Goal: Task Accomplishment & Management: Use online tool/utility

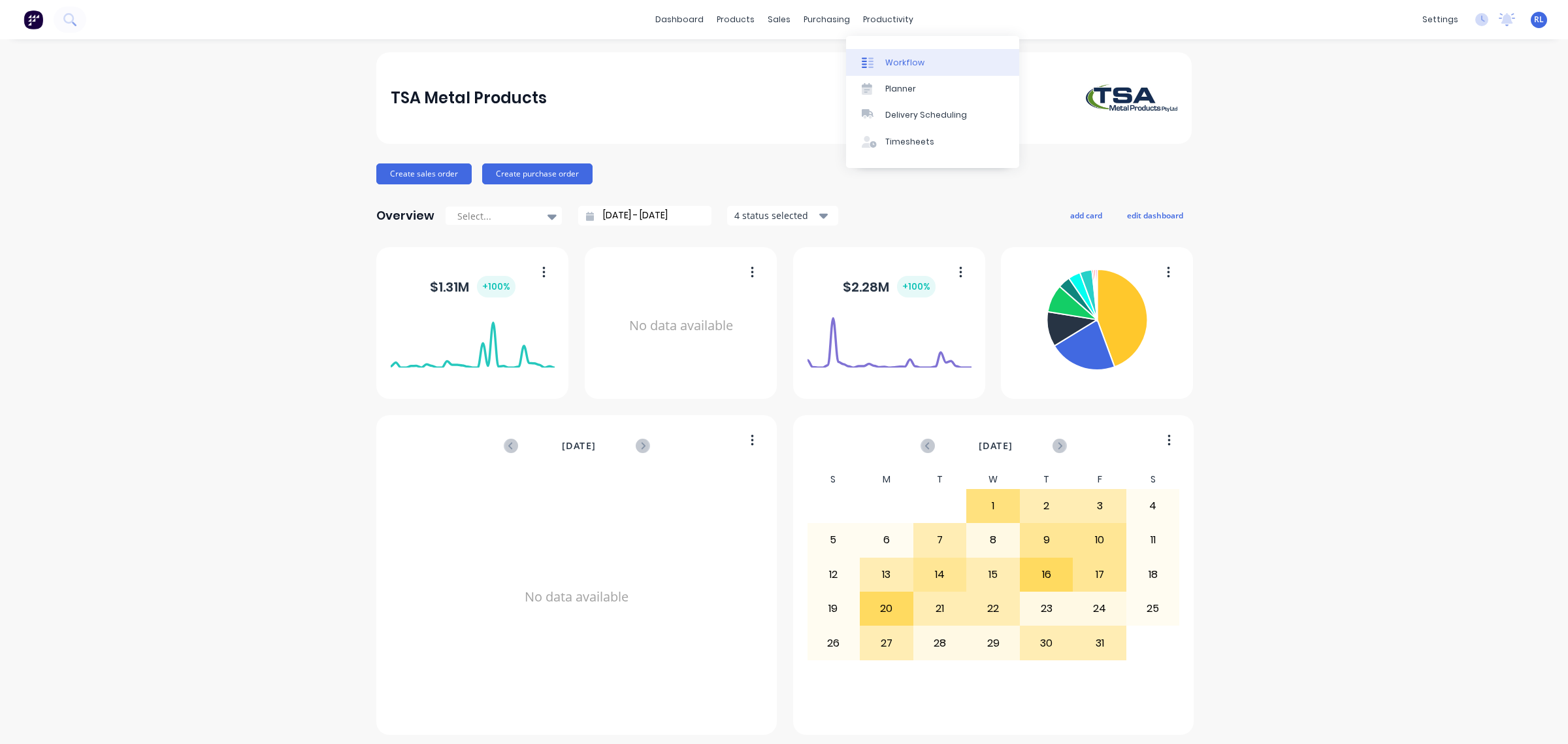
click at [944, 59] on link "Workflow" at bounding box center [932, 62] width 173 height 26
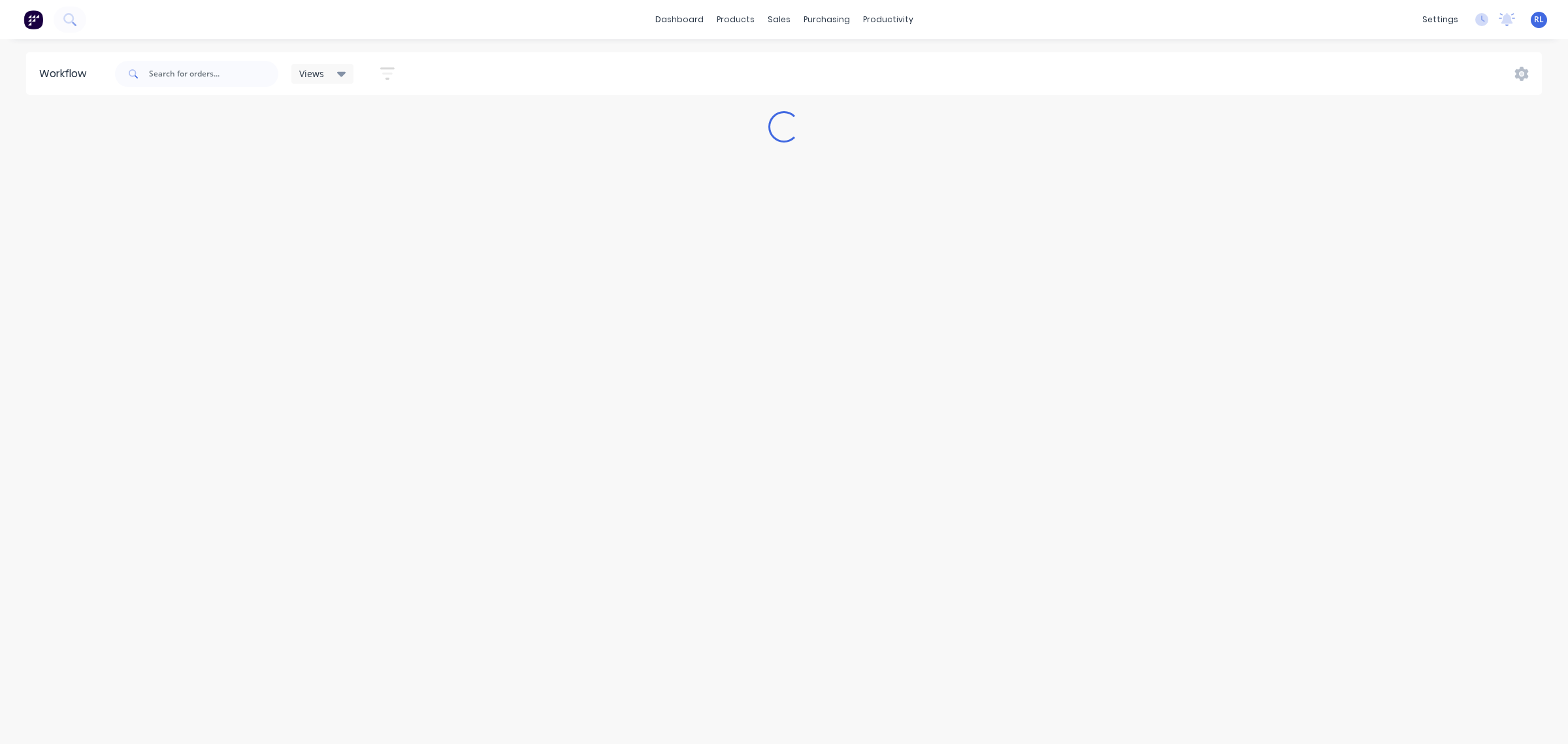
click at [341, 74] on icon at bounding box center [341, 74] width 9 height 5
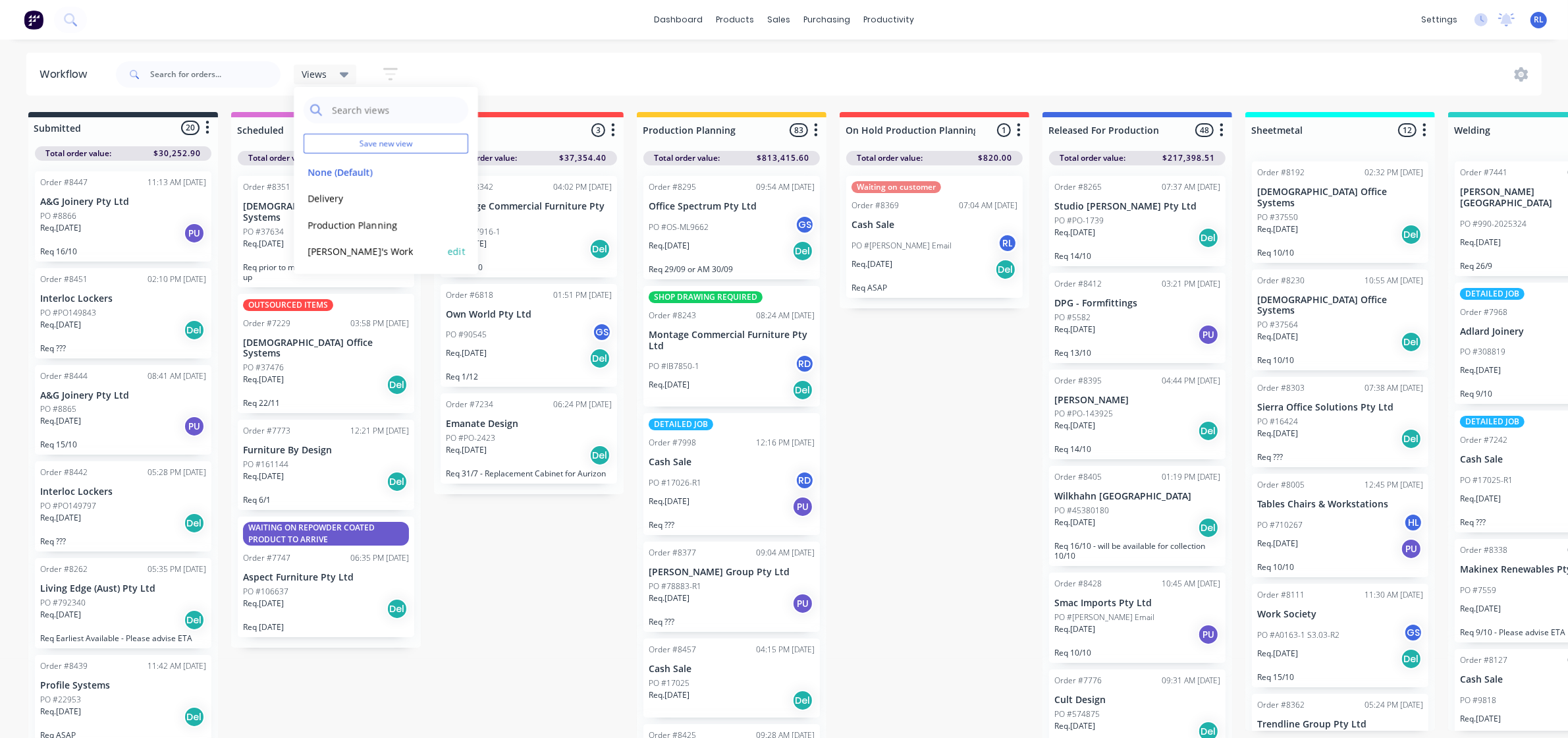
click at [455, 249] on button "edit" at bounding box center [456, 250] width 17 height 14
click at [929, 380] on div "Submitted 20 Status colour #273444 hex #273444 Save Cancel Summaries Total orde…" at bounding box center [1279, 428] width 2578 height 633
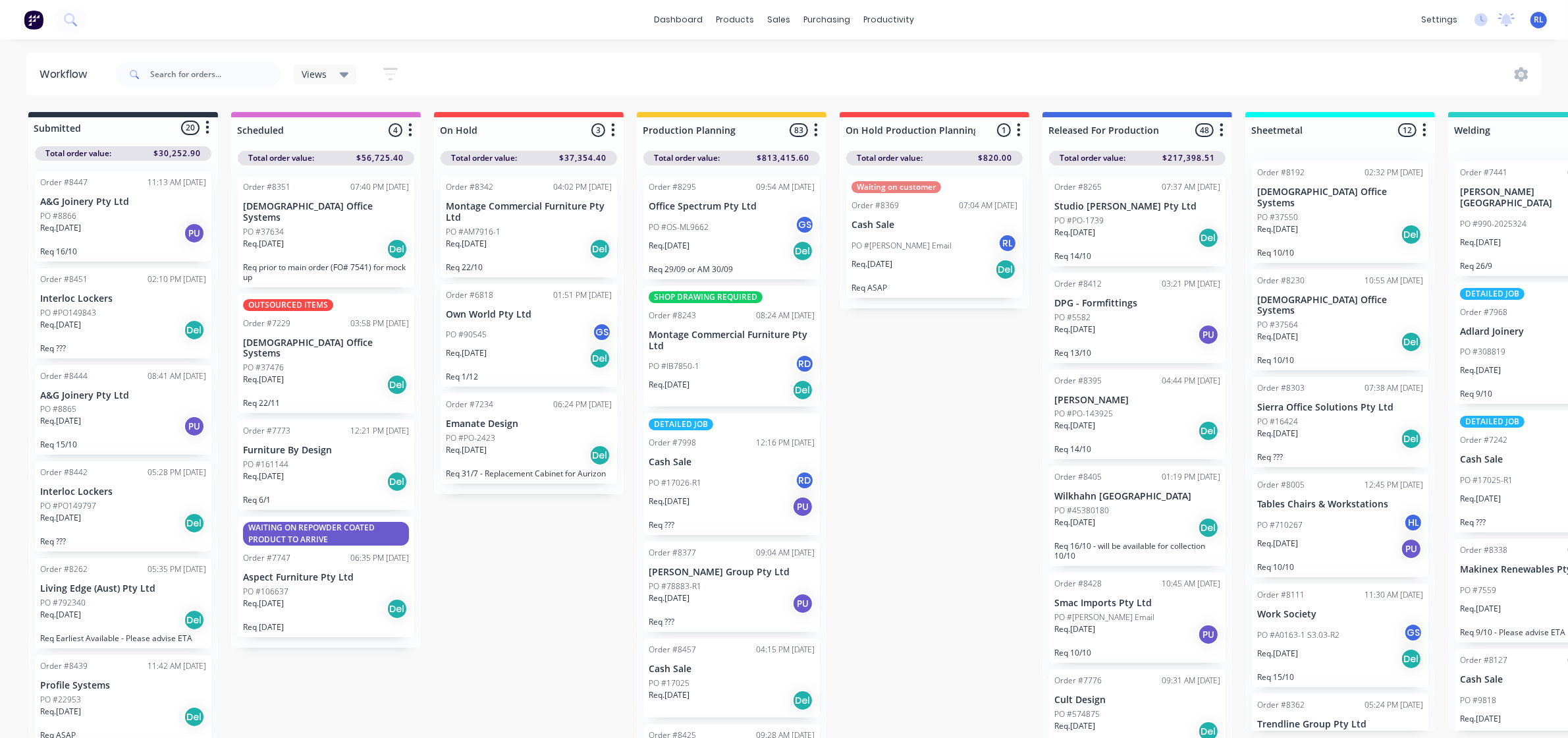
click at [346, 68] on icon at bounding box center [344, 74] width 9 height 14
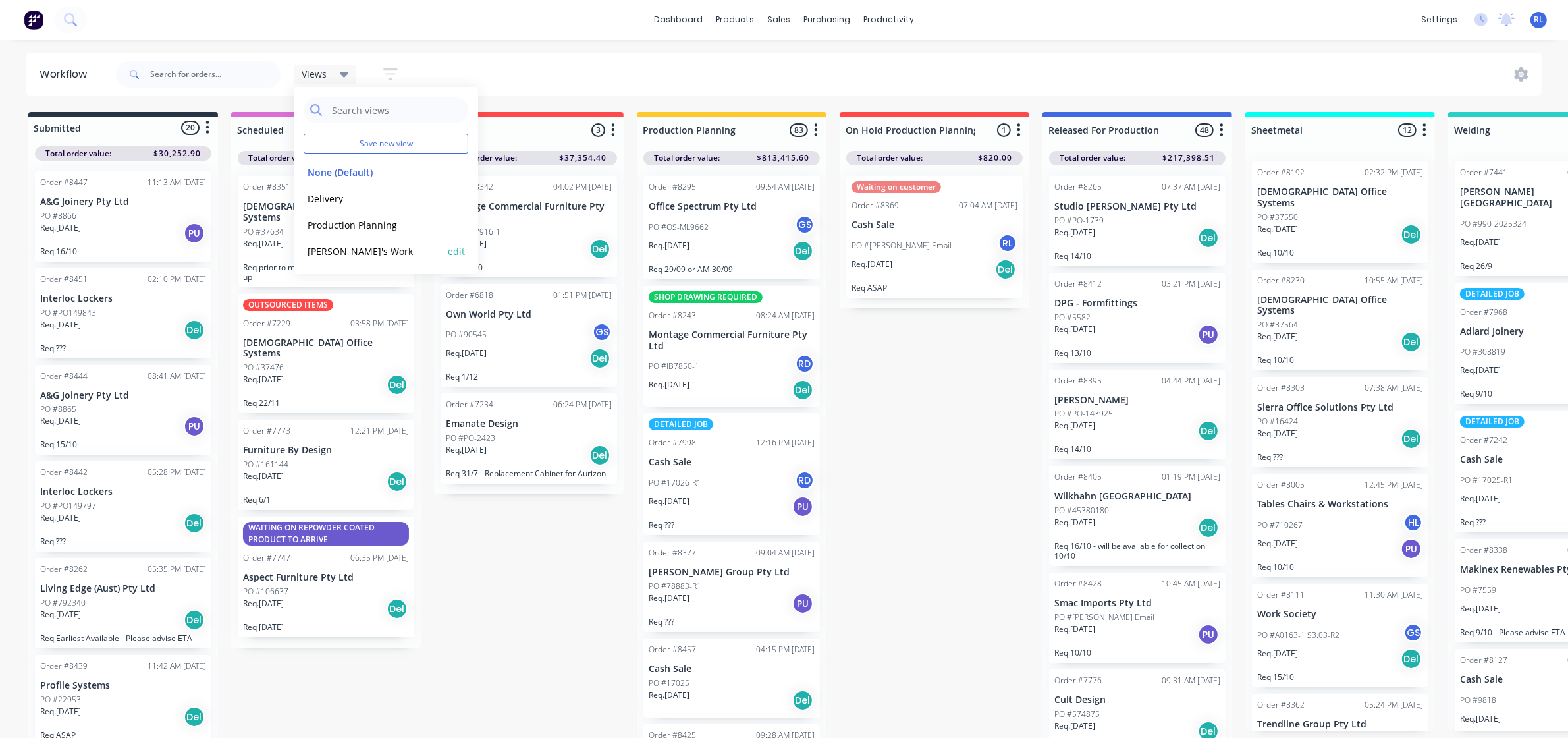
click at [352, 251] on button "[PERSON_NAME]'s Work" at bounding box center [373, 251] width 140 height 15
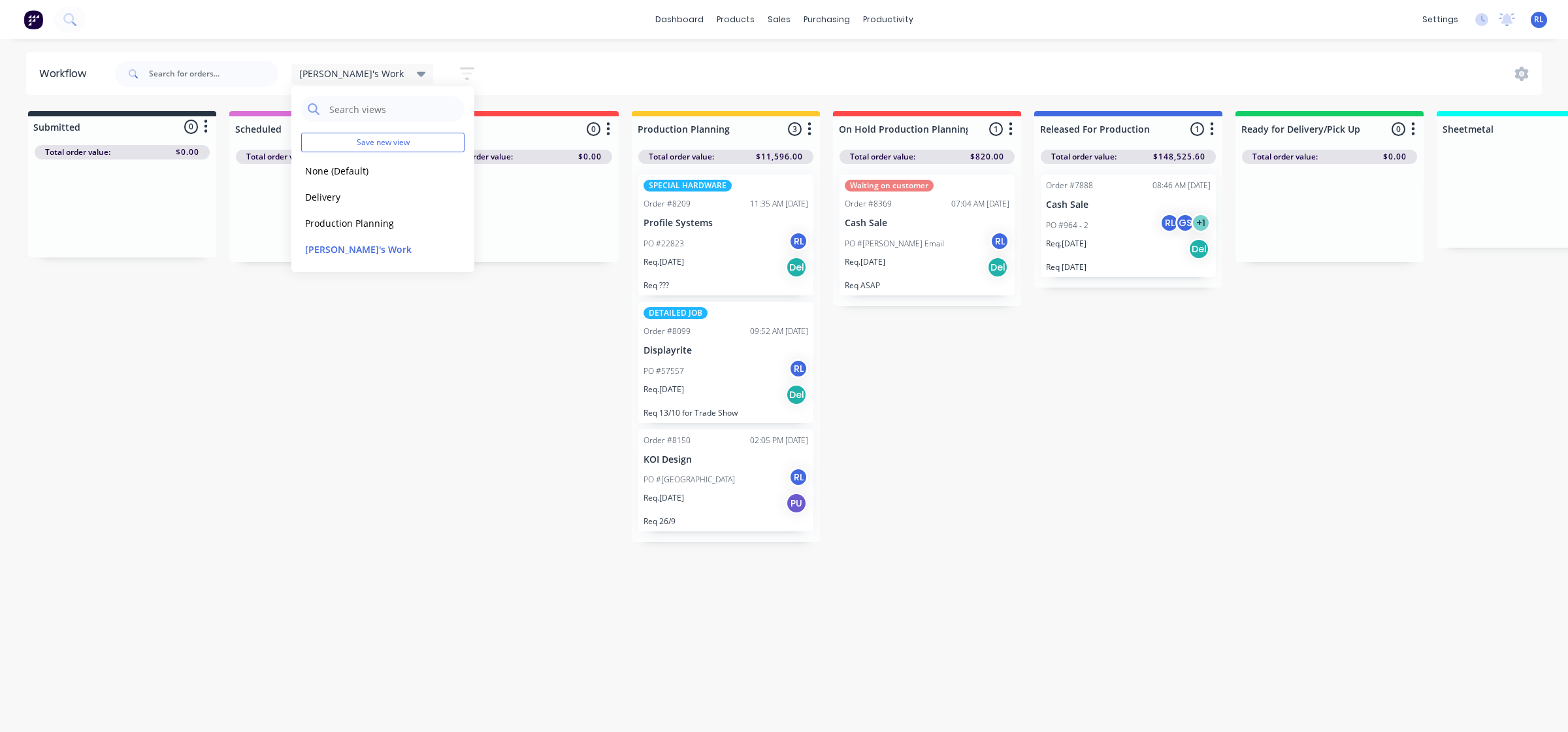
click at [737, 269] on div "Req. [DATE] Del" at bounding box center [726, 267] width 165 height 22
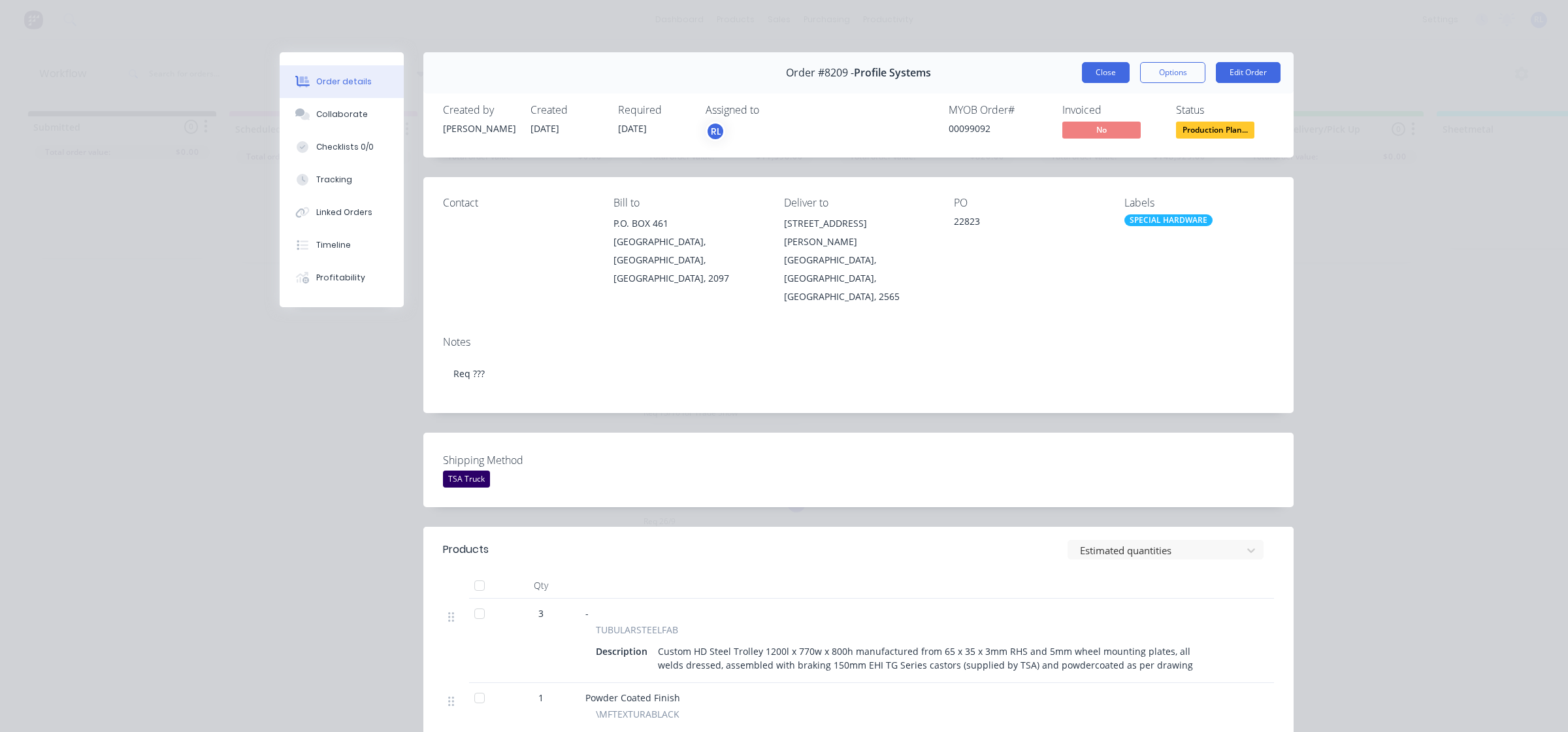
click at [1088, 72] on button "Close" at bounding box center [1105, 72] width 47 height 21
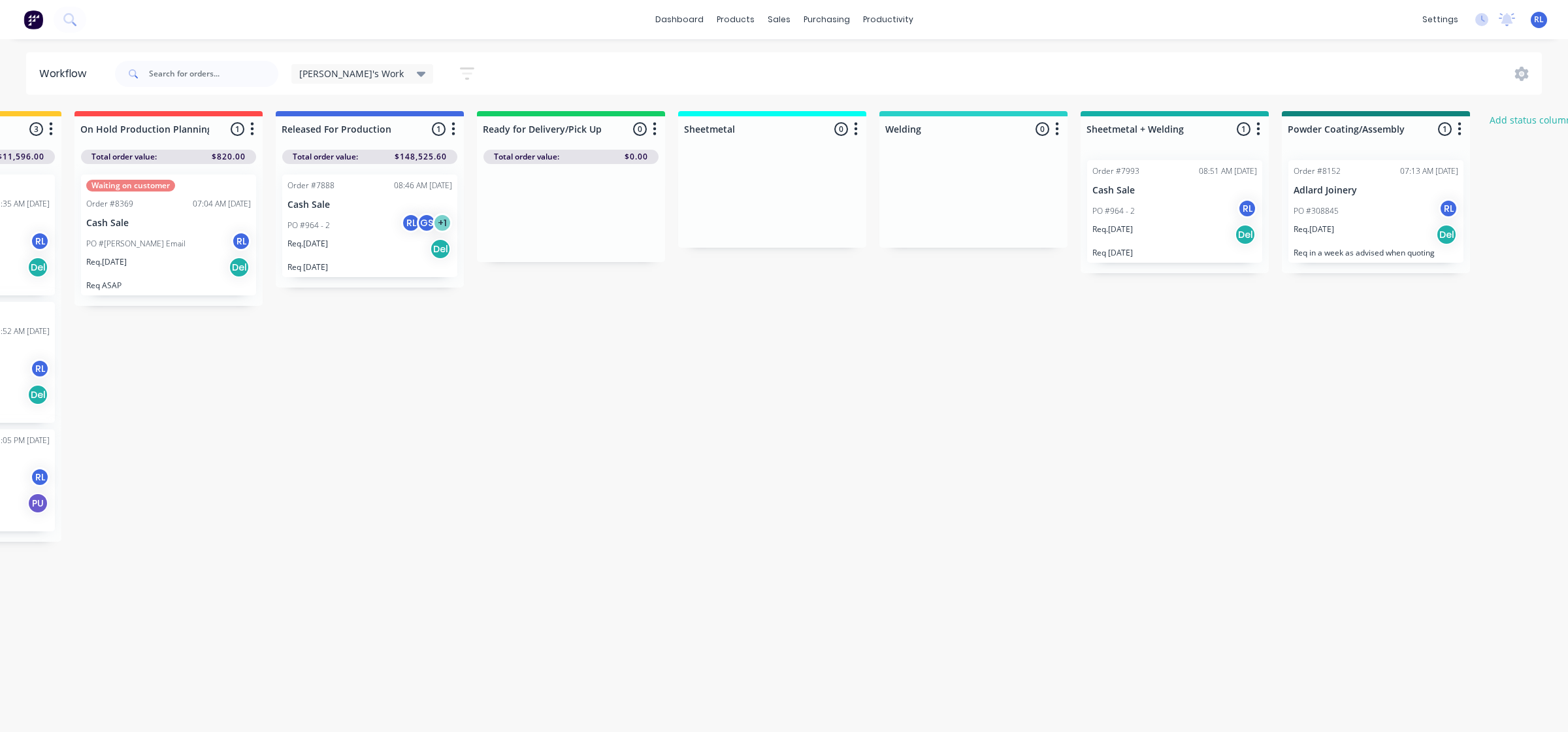
scroll to position [0, 764]
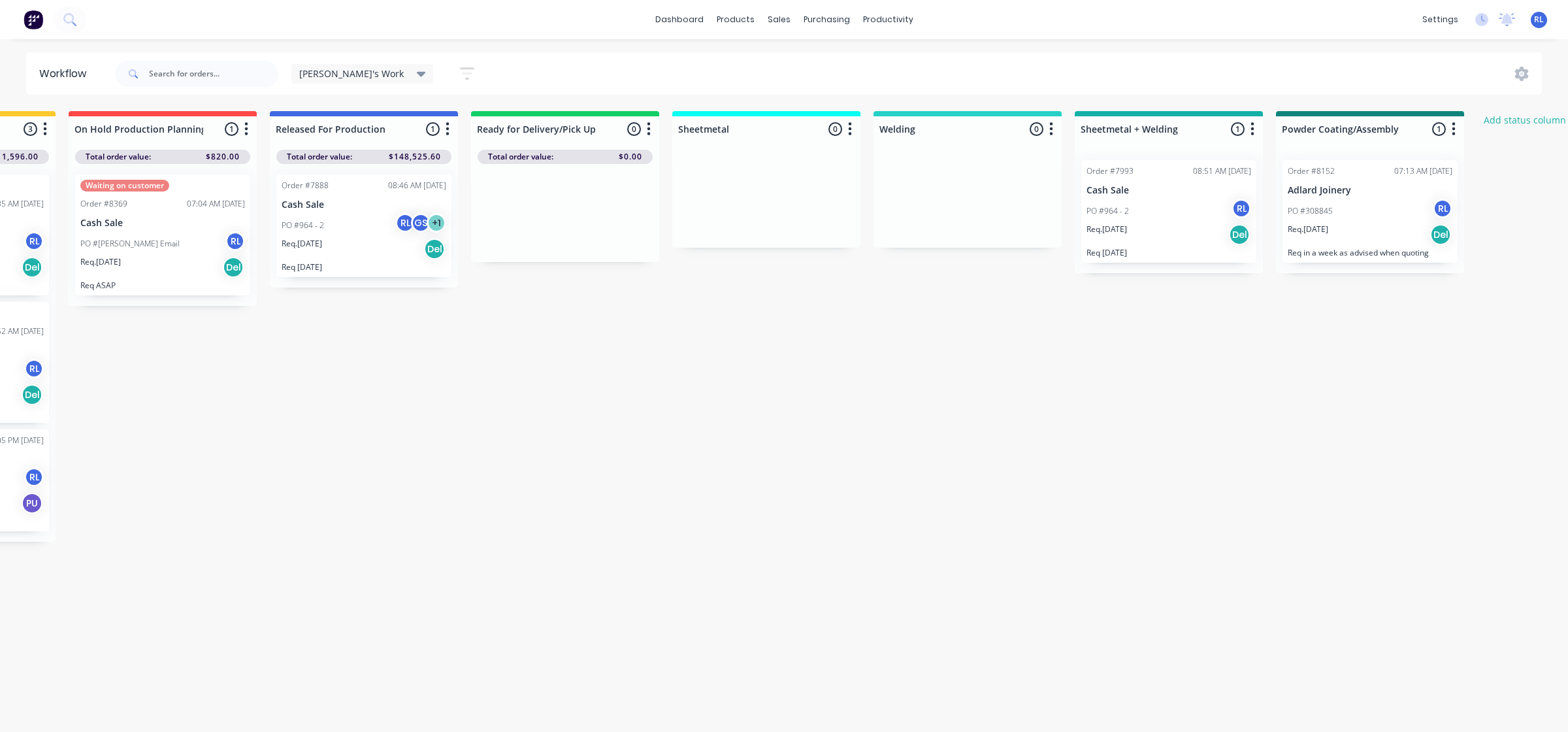
click at [1358, 232] on div "Req. [DATE] Del" at bounding box center [1370, 234] width 165 height 22
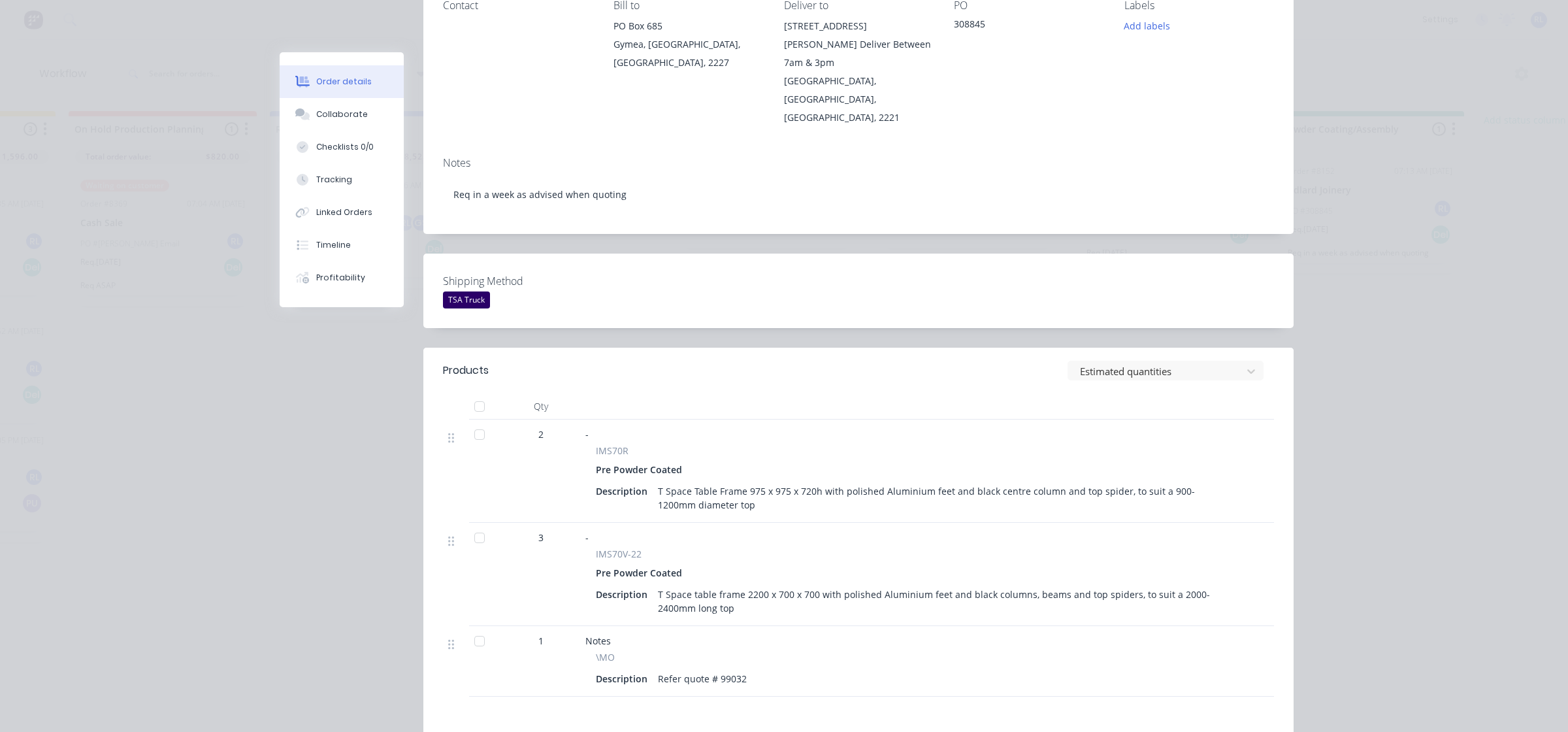
scroll to position [245, 0]
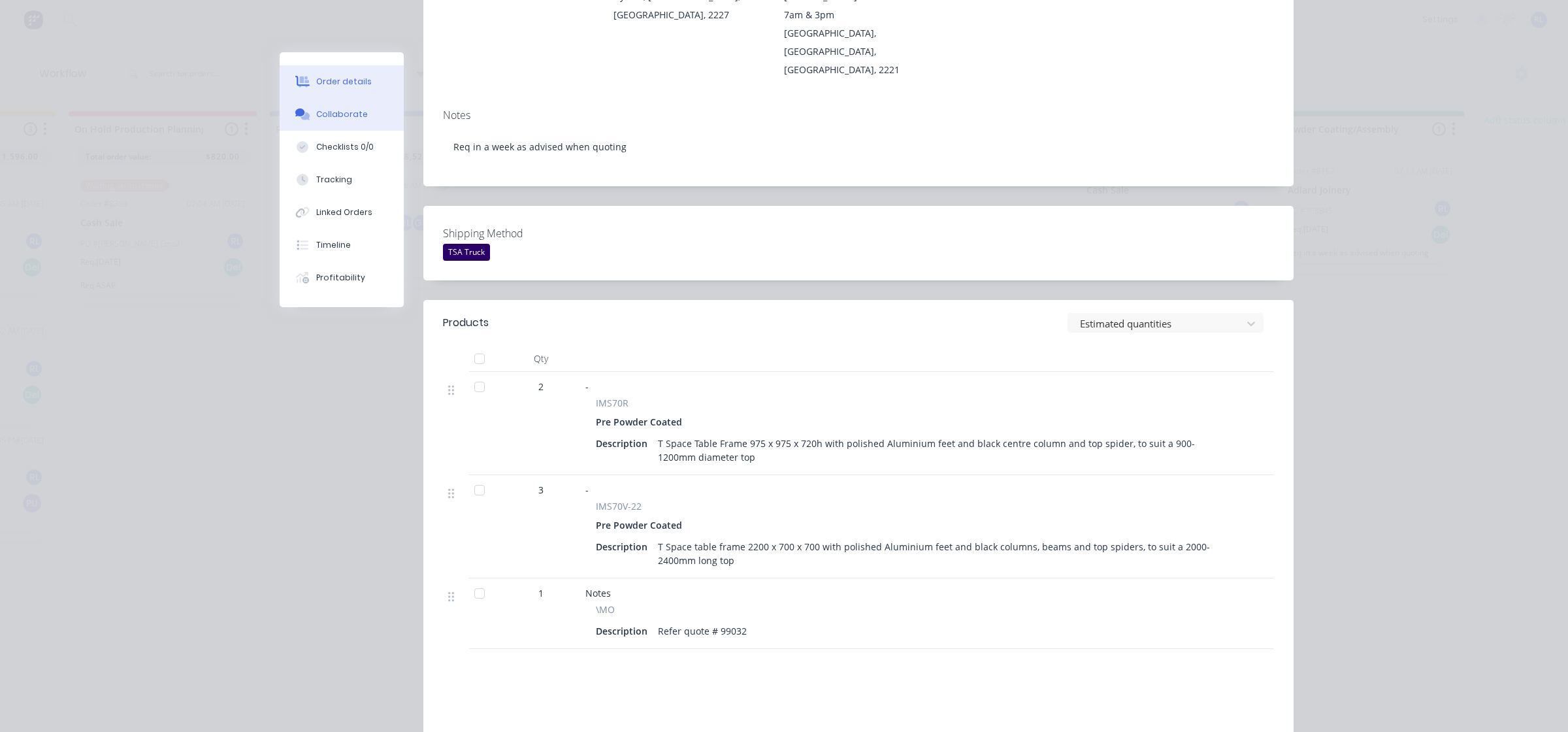
click at [360, 116] on button "Collaborate" at bounding box center [341, 114] width 125 height 32
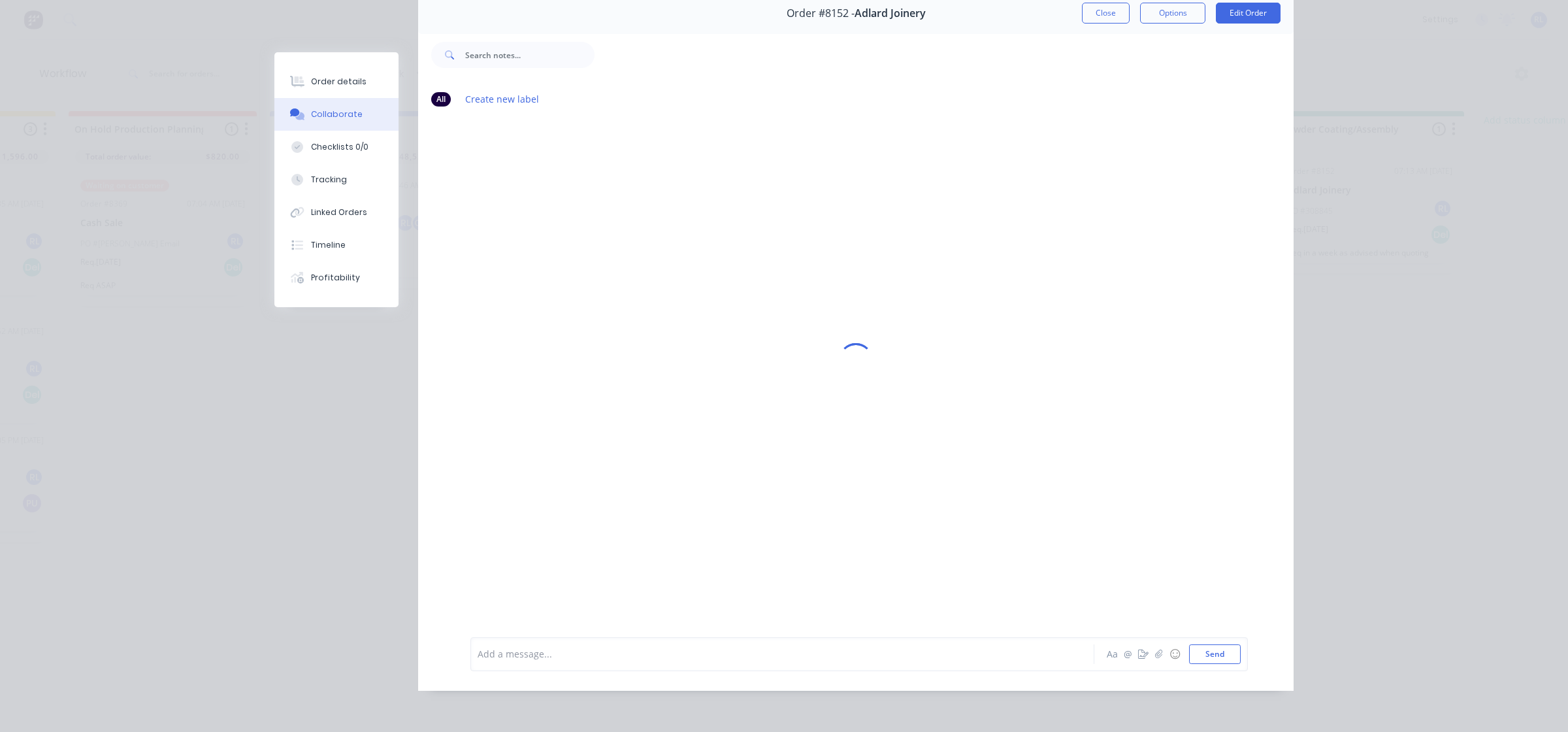
scroll to position [0, 0]
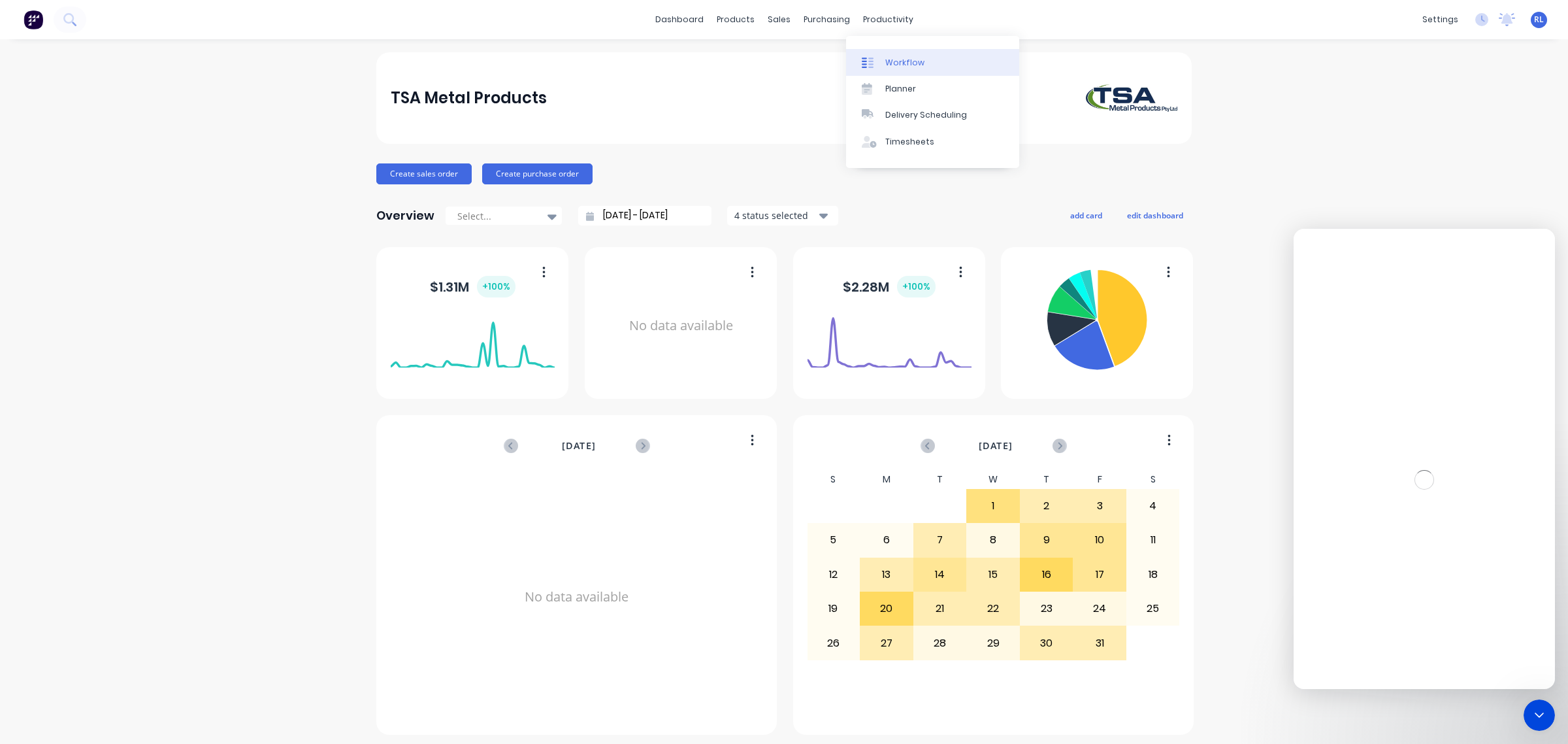
click at [918, 62] on div "Workflow" at bounding box center [905, 62] width 39 height 12
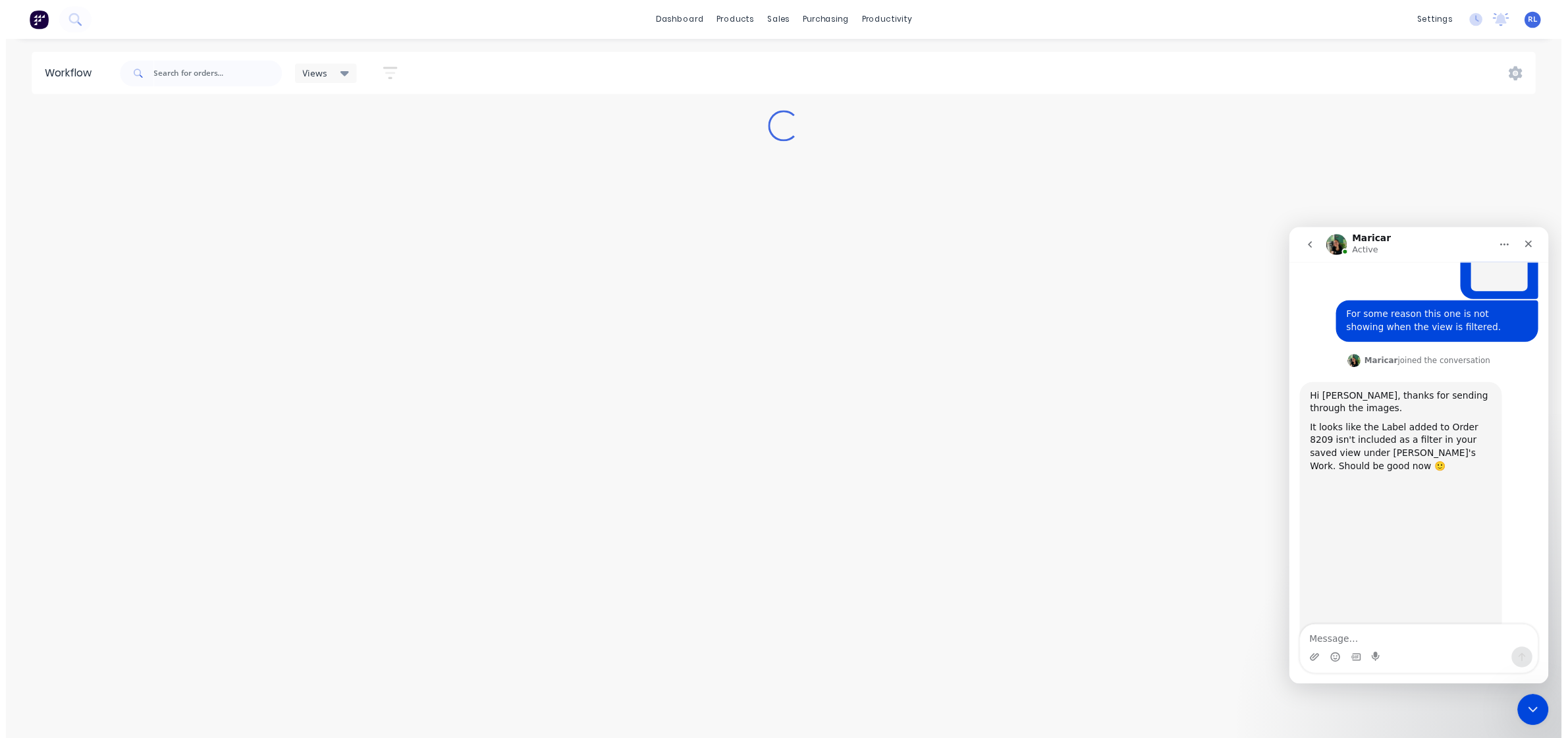
scroll to position [583, 0]
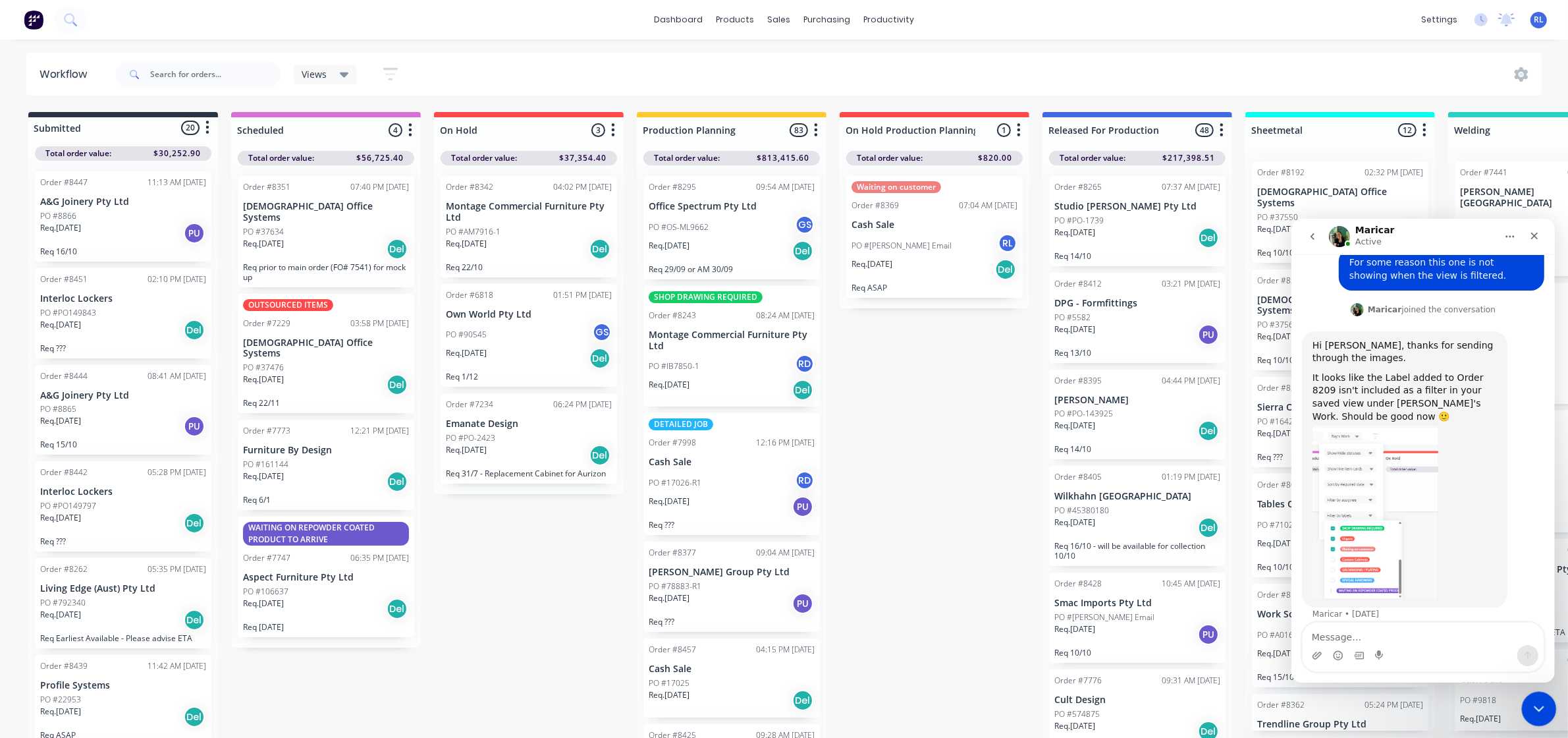
click at [1539, 712] on icon "Close Intercom Messenger" at bounding box center [1536, 705] width 15 height 15
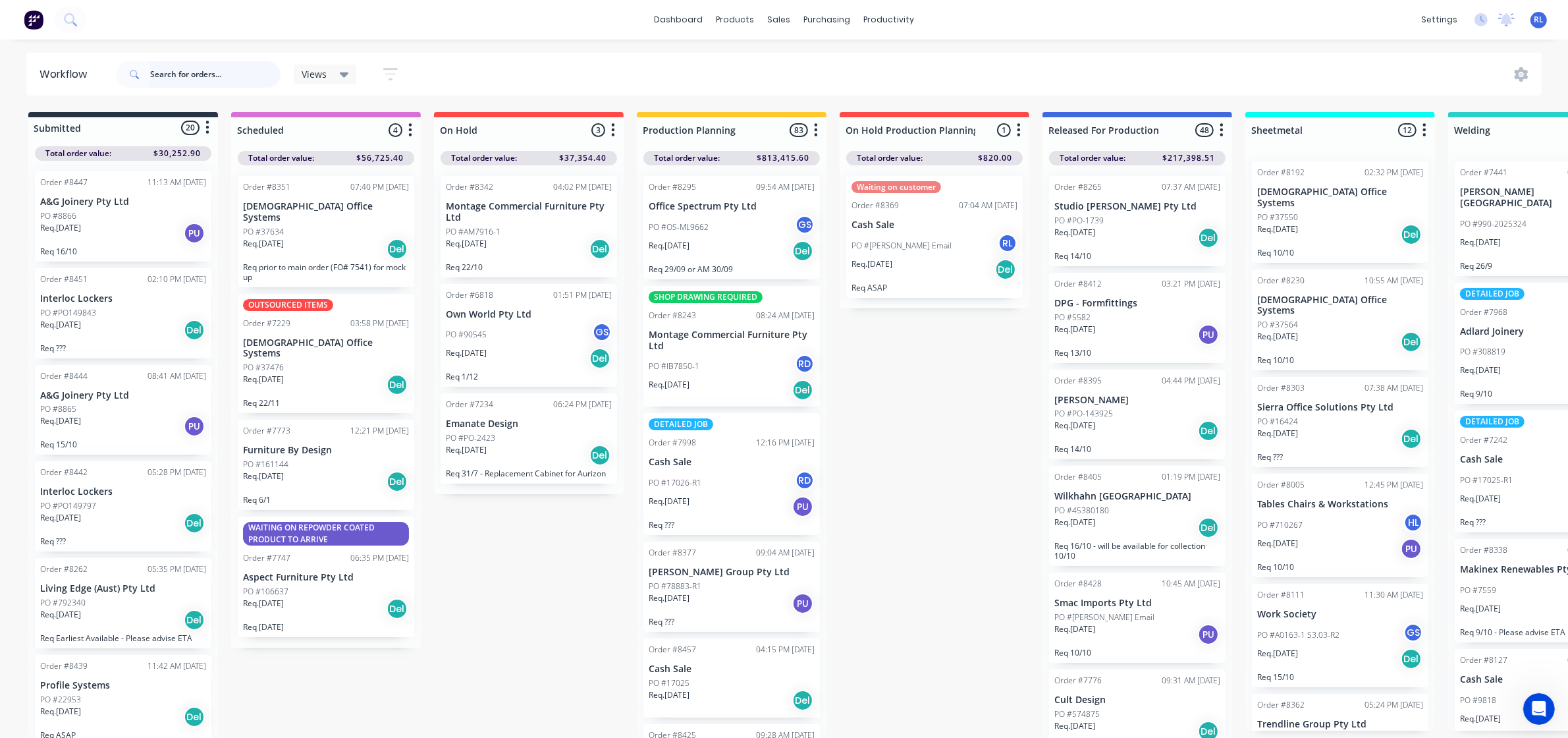
click at [172, 74] on input "text" at bounding box center [215, 74] width 130 height 26
type input "99315"
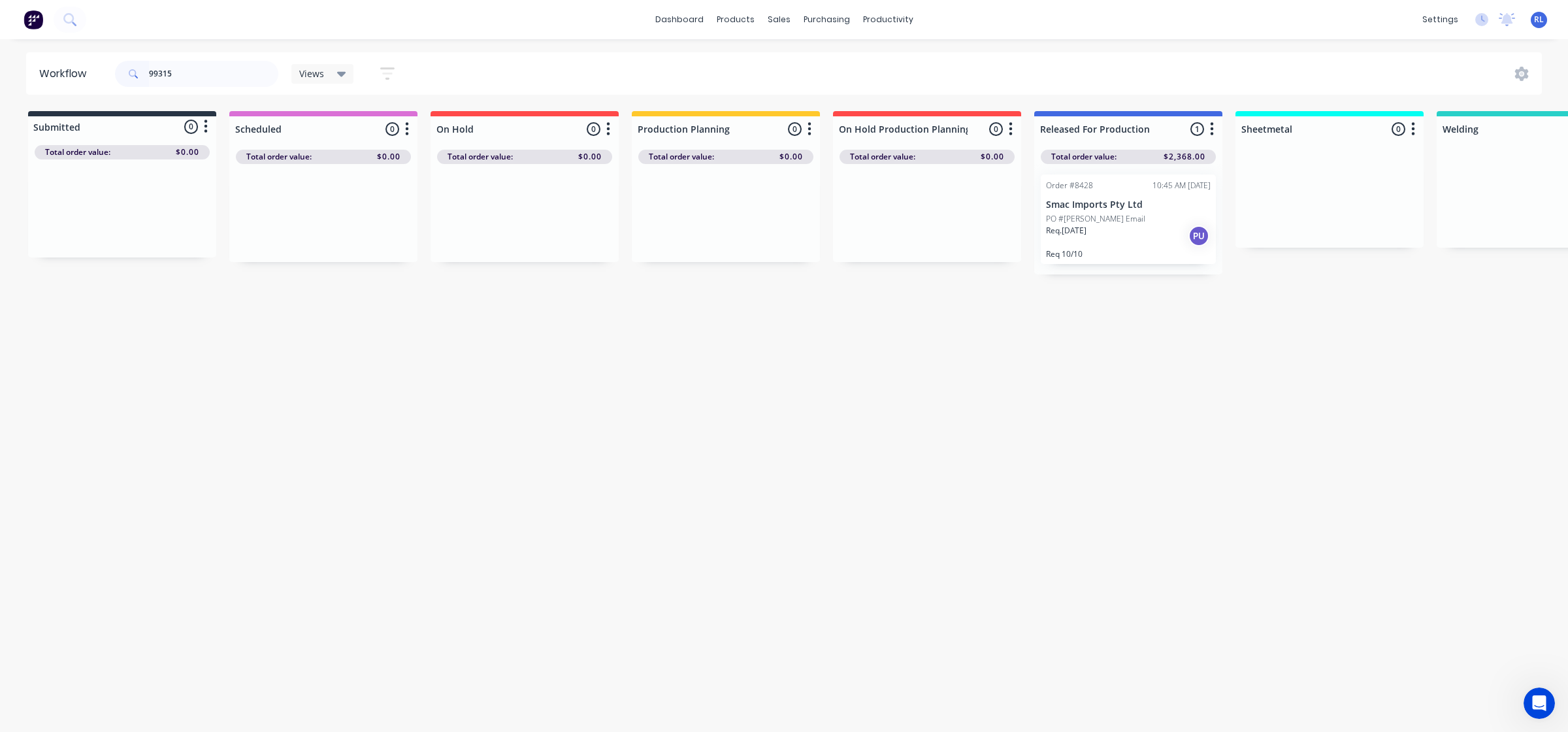
click at [1107, 236] on div "Req. 14/10/25 PU" at bounding box center [1128, 236] width 165 height 22
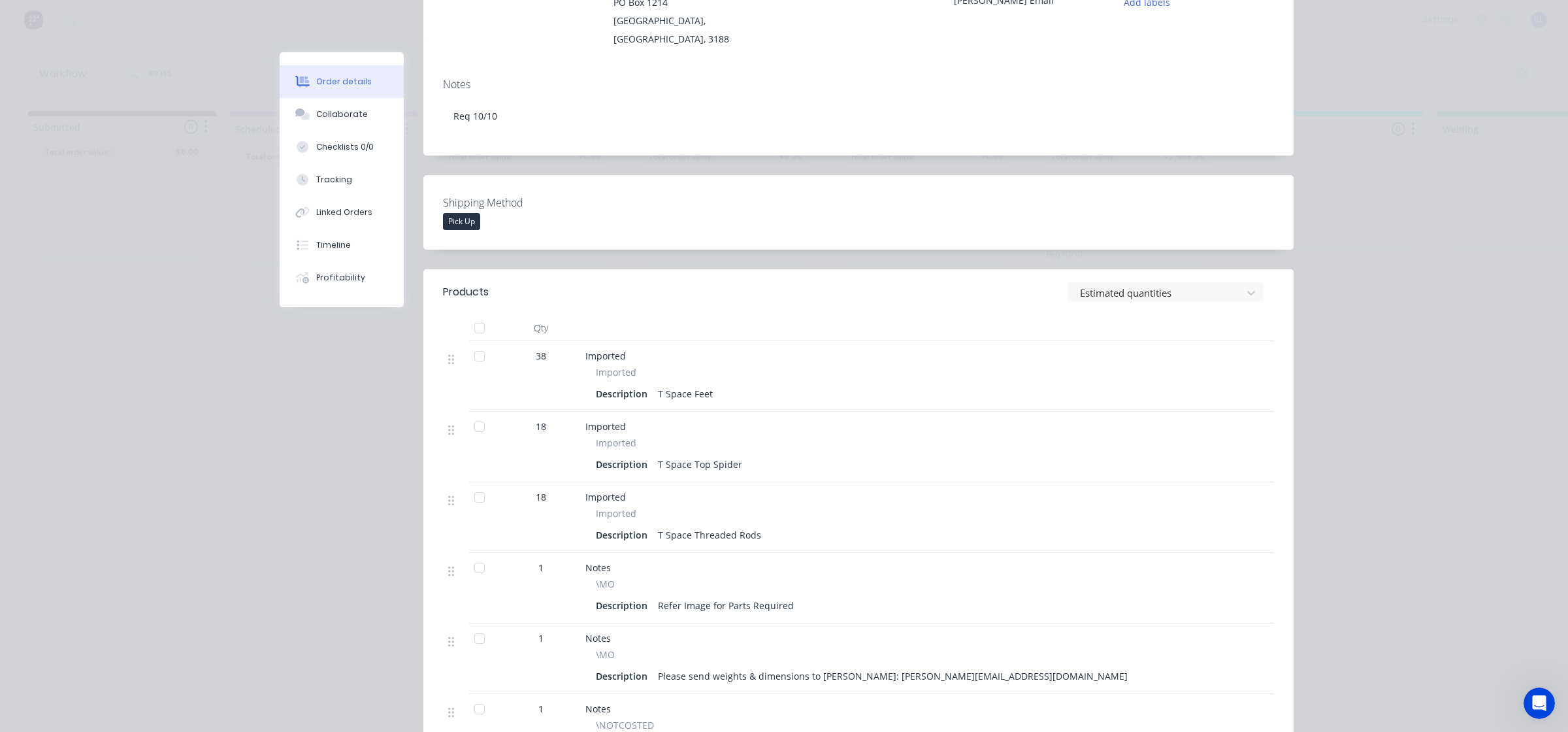
scroll to position [0, 0]
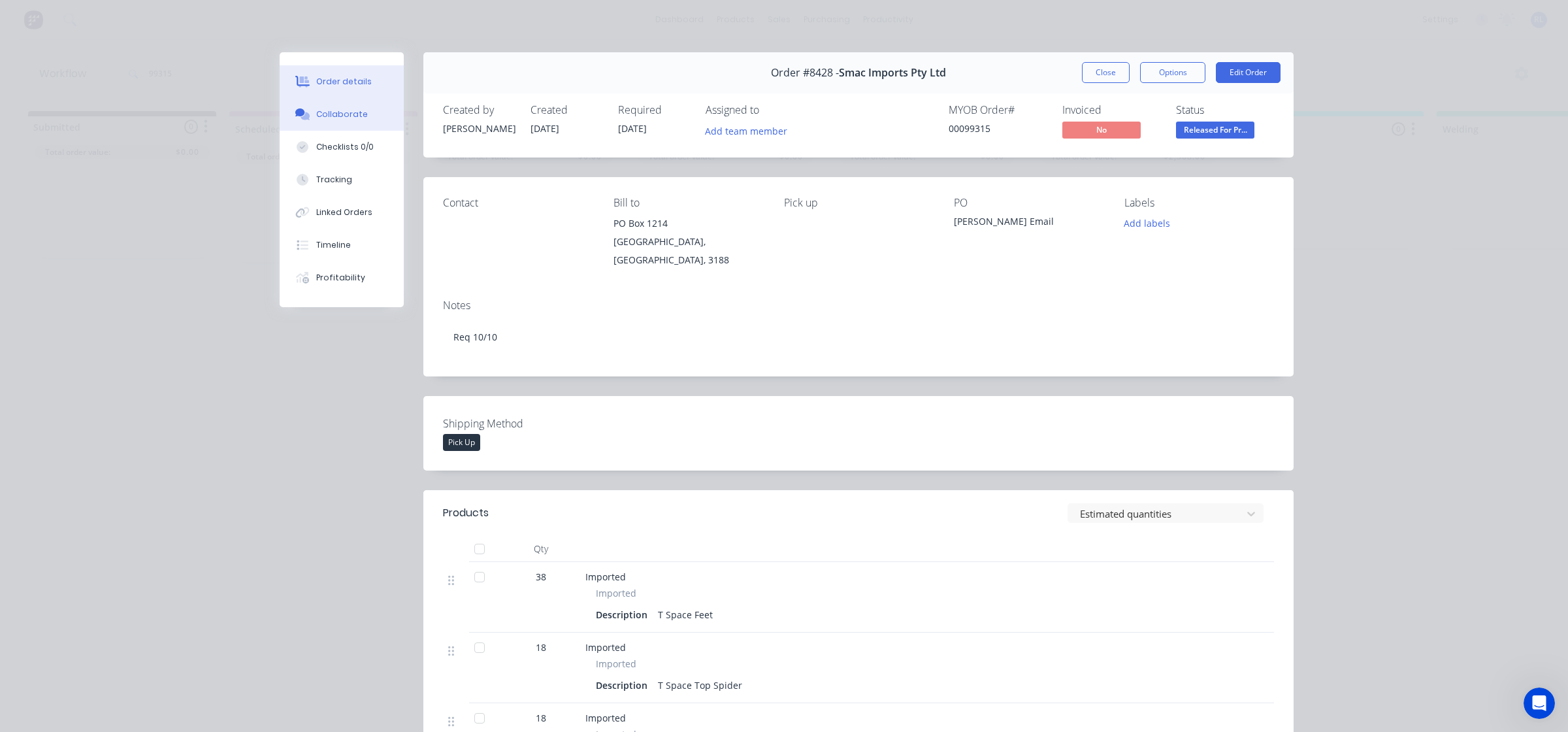
drag, startPoint x: 349, startPoint y: 112, endPoint x: 356, endPoint y: 111, distance: 7.1
click at [349, 111] on div "Collaborate" at bounding box center [342, 114] width 52 height 12
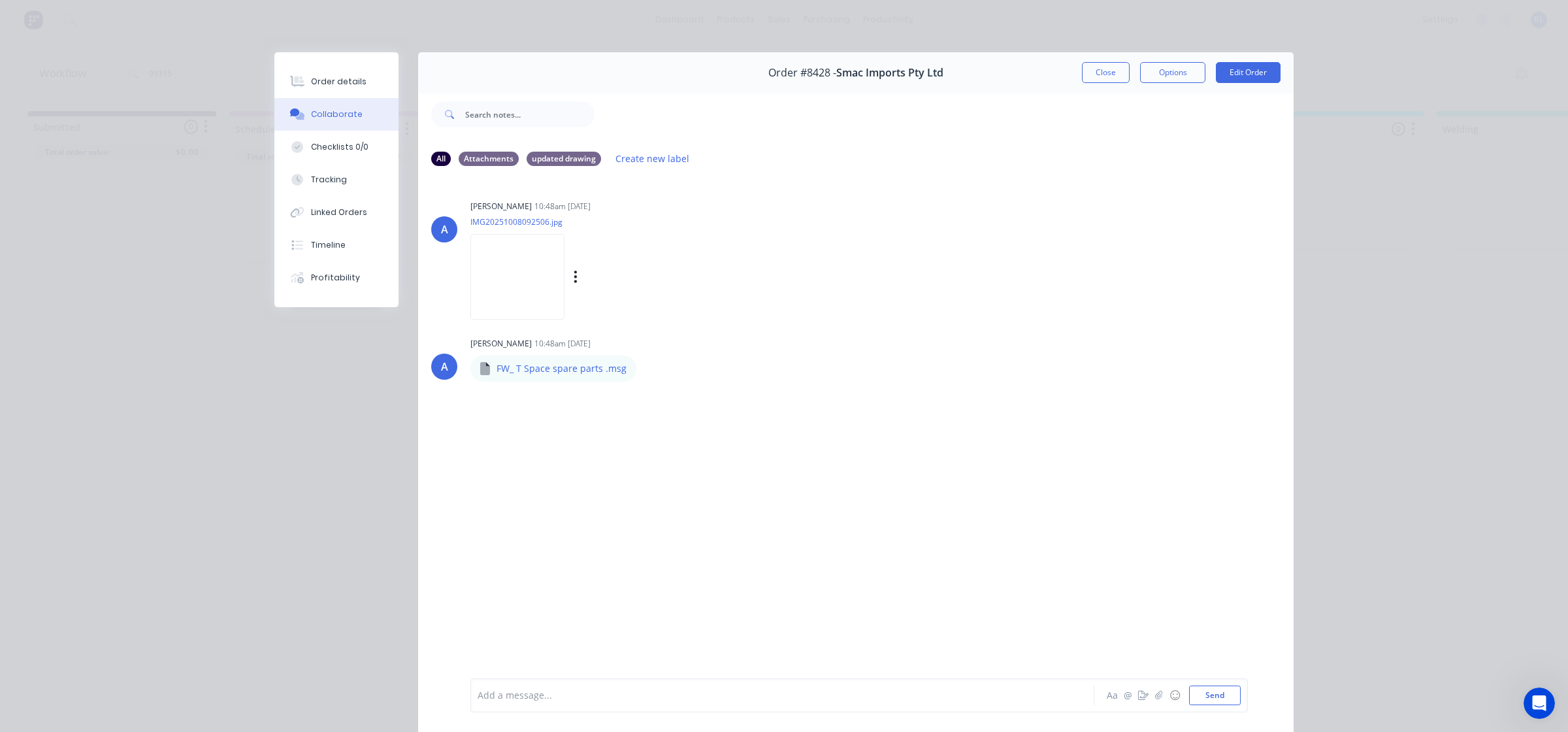
click at [564, 281] on img at bounding box center [517, 277] width 94 height 86
